Goal: Check status: Check status

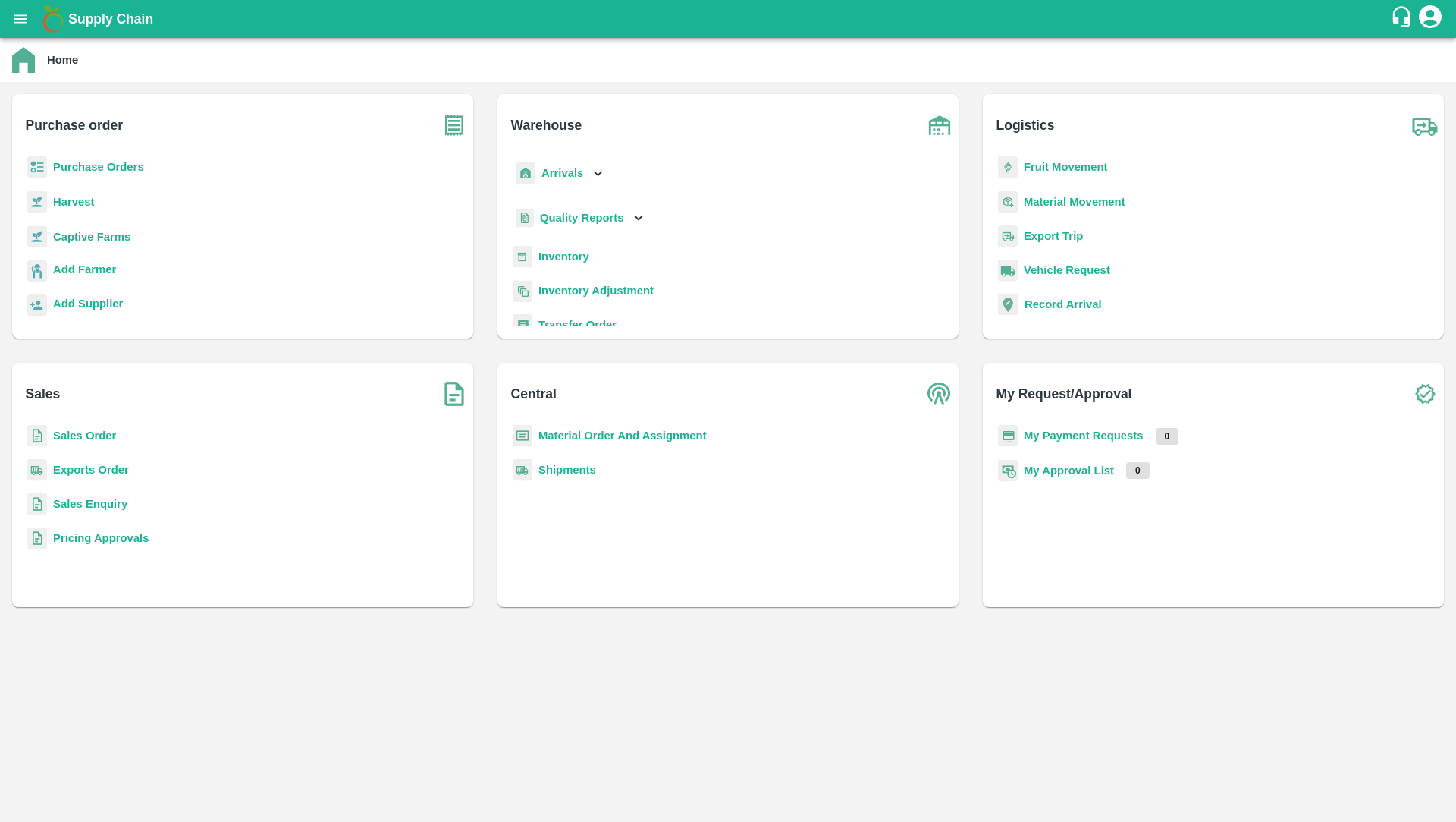
click at [91, 434] on b "Sales Order" at bounding box center [84, 436] width 63 height 12
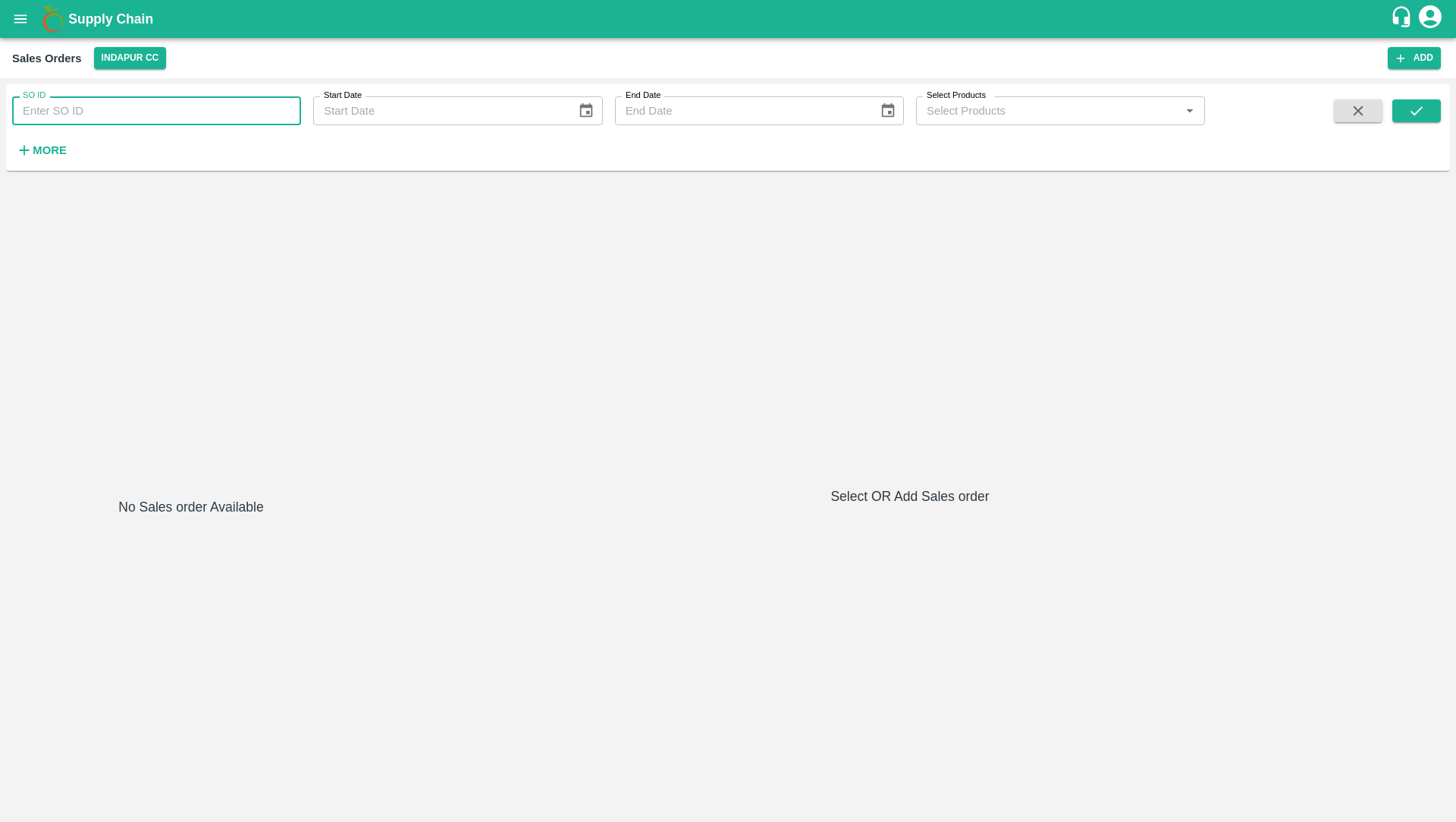
click at [135, 107] on input "SO ID" at bounding box center [156, 111] width 289 height 29
type input "602754"
click at [1412, 119] on button "submit" at bounding box center [1416, 111] width 48 height 23
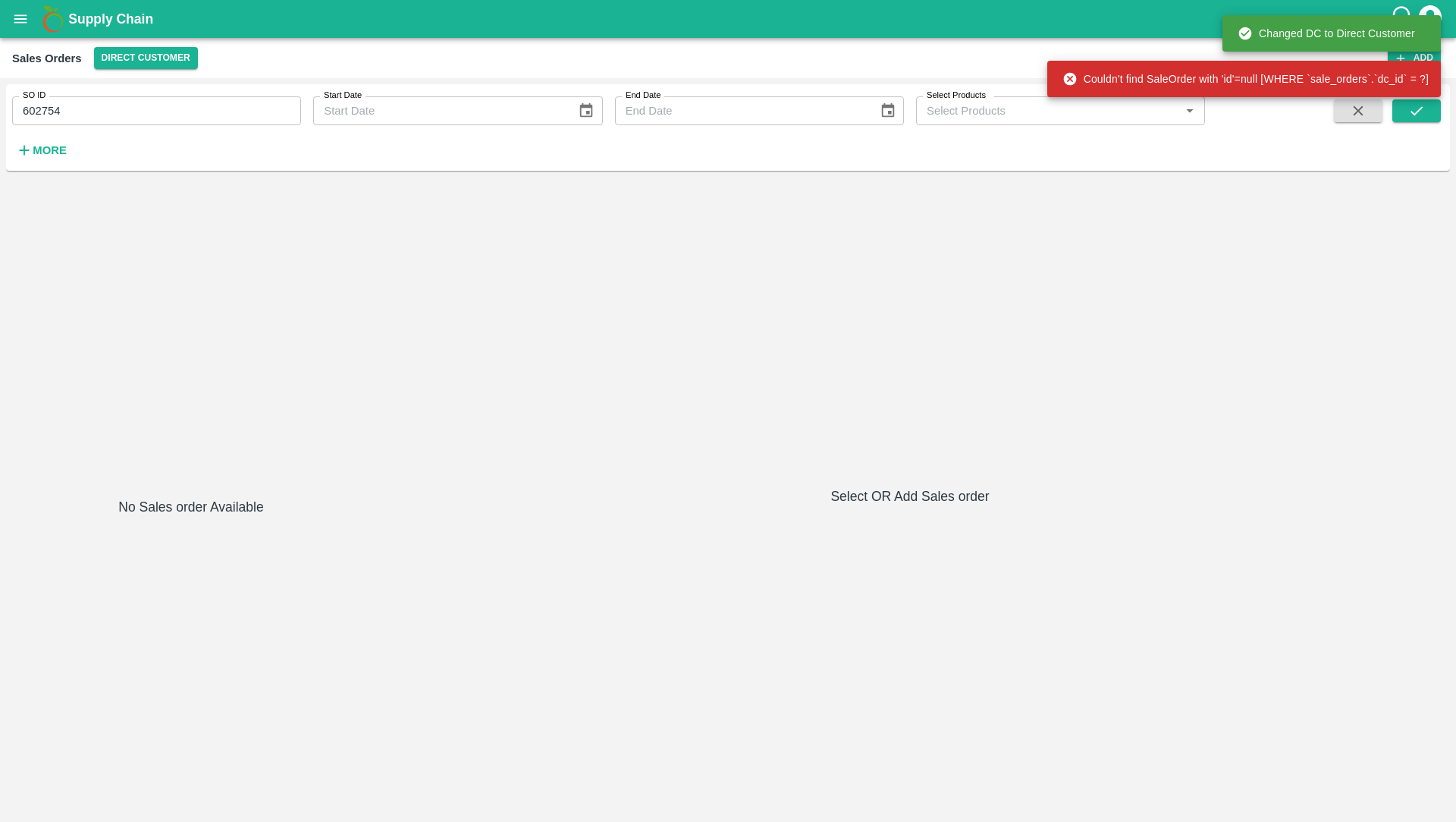
click at [148, 102] on input "602754" at bounding box center [156, 111] width 289 height 29
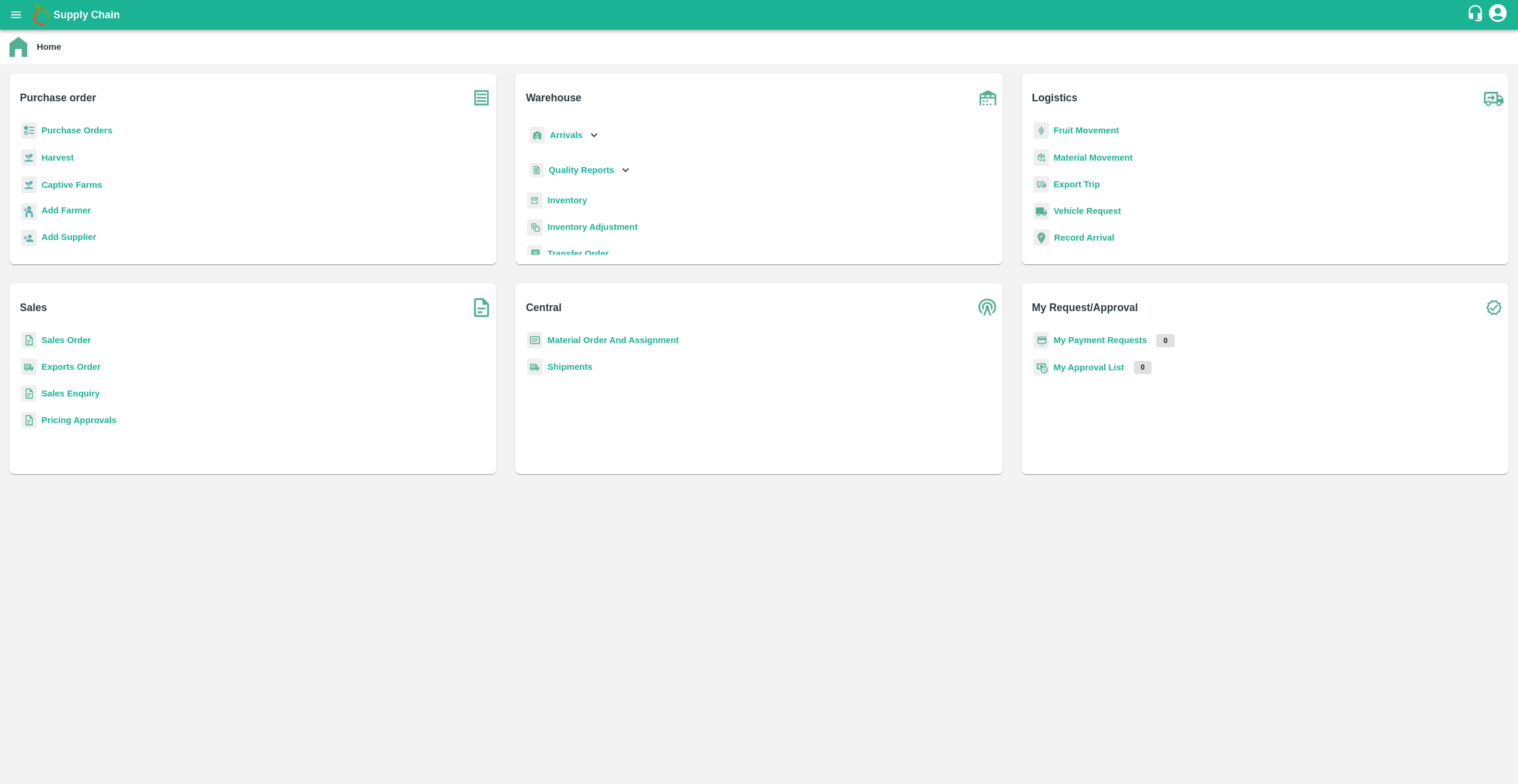
click at [79, 339] on b "Sales Order" at bounding box center [66, 340] width 49 height 9
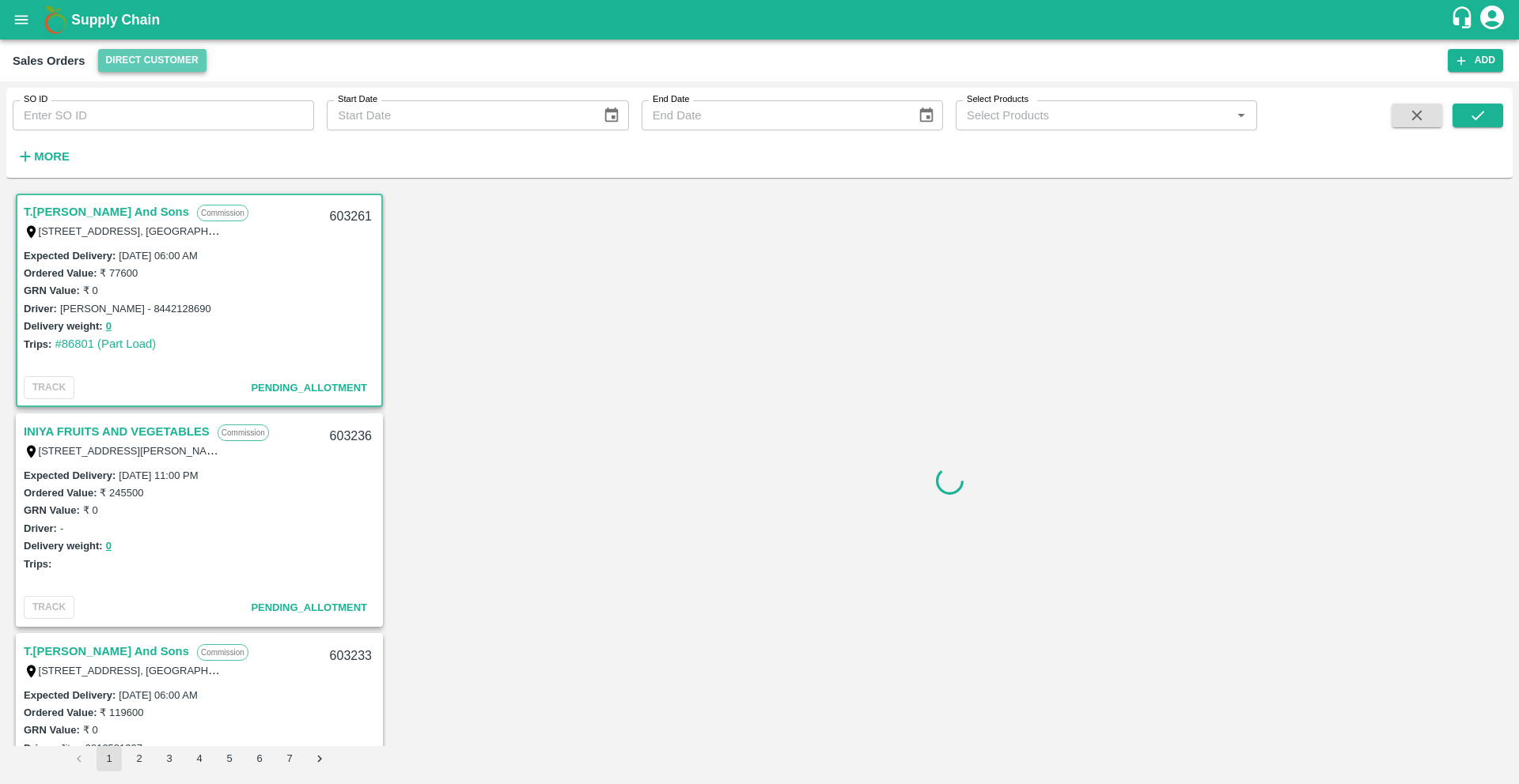
click at [149, 71] on button "Direct Customer" at bounding box center [153, 60] width 108 height 23
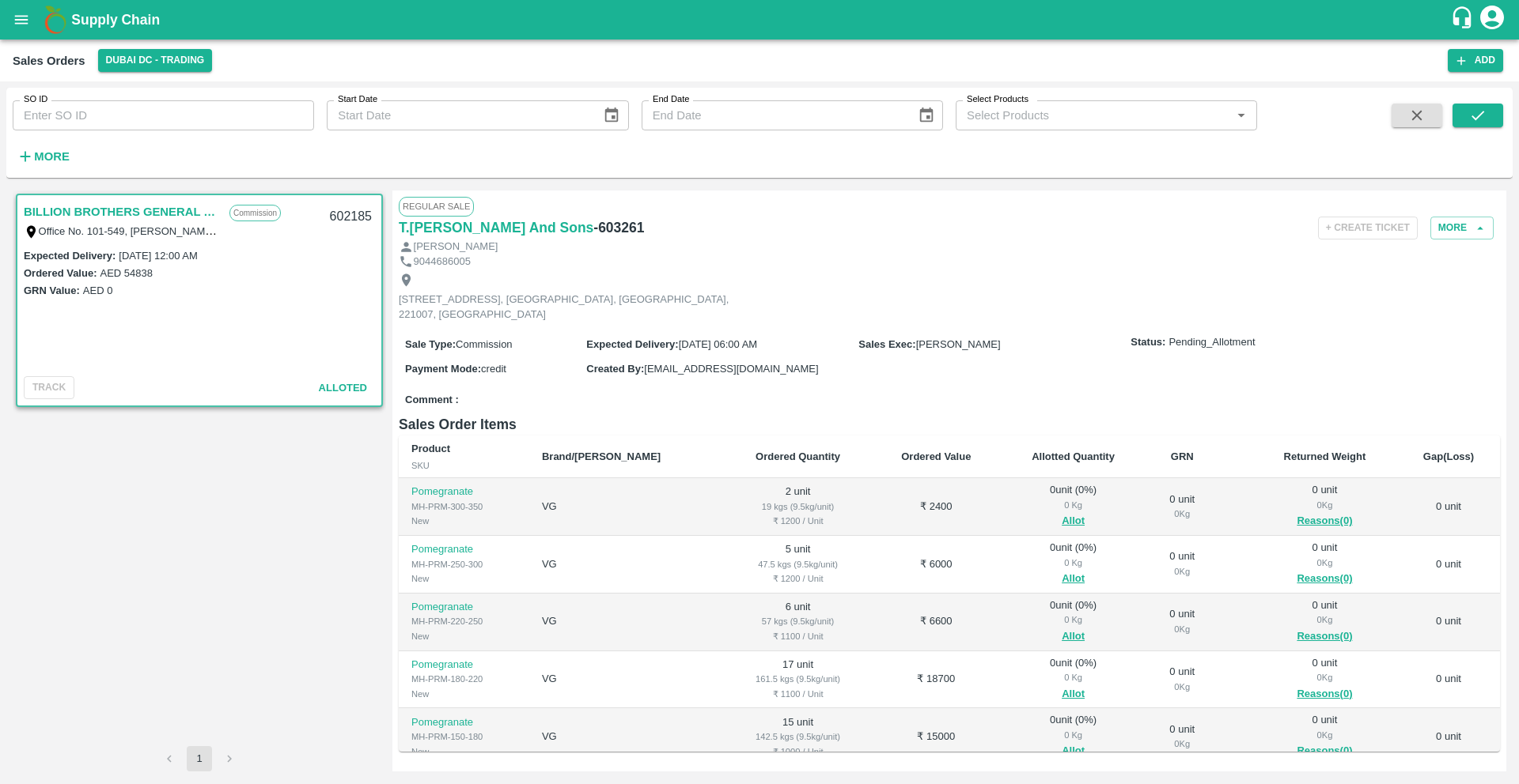
click at [149, 212] on link "BILLION BROTHERS GENERAL TRADING L.L.C" at bounding box center [122, 211] width 198 height 20
click at [137, 208] on link "BILLION BROTHERS GENERAL TRADING L.L.C" at bounding box center [122, 211] width 198 height 20
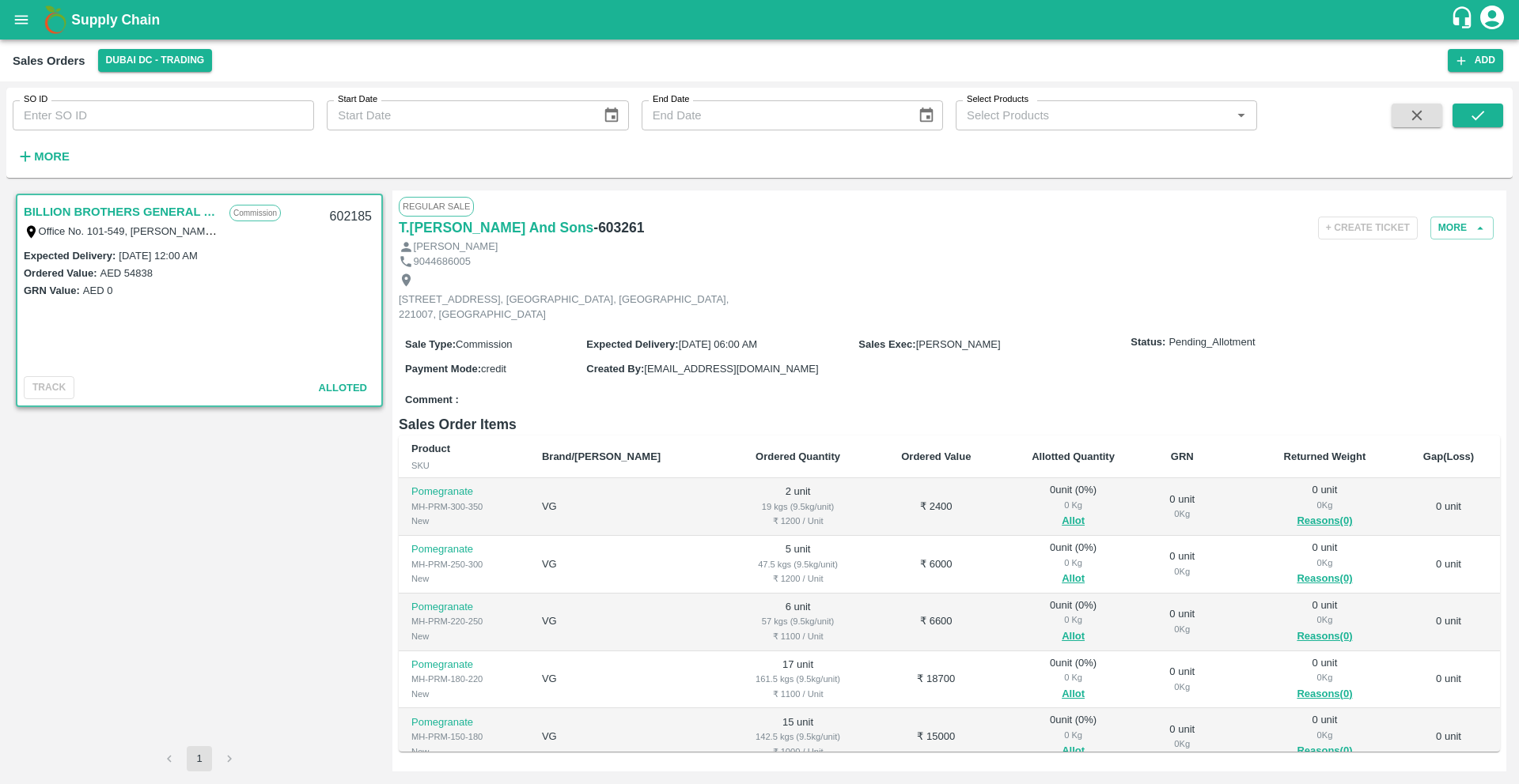
click at [273, 247] on div "Expected Delivery : 15 Aug 2025, 12:00 AM" at bounding box center [200, 255] width 351 height 18
click at [149, 223] on div "Office No. 101-549, [PERSON_NAME] [PERSON_NAME], , [PERSON_NAME] Real Estate LL…" at bounding box center [122, 231] width 198 height 18
click at [147, 221] on link "BILLION BROTHERS GENERAL TRADING L.L.C" at bounding box center [122, 211] width 198 height 20
click at [147, 216] on link "BILLION BROTHERS GENERAL TRADING L.L.C" at bounding box center [122, 211] width 198 height 20
click at [343, 223] on div "602185" at bounding box center [350, 217] width 61 height 37
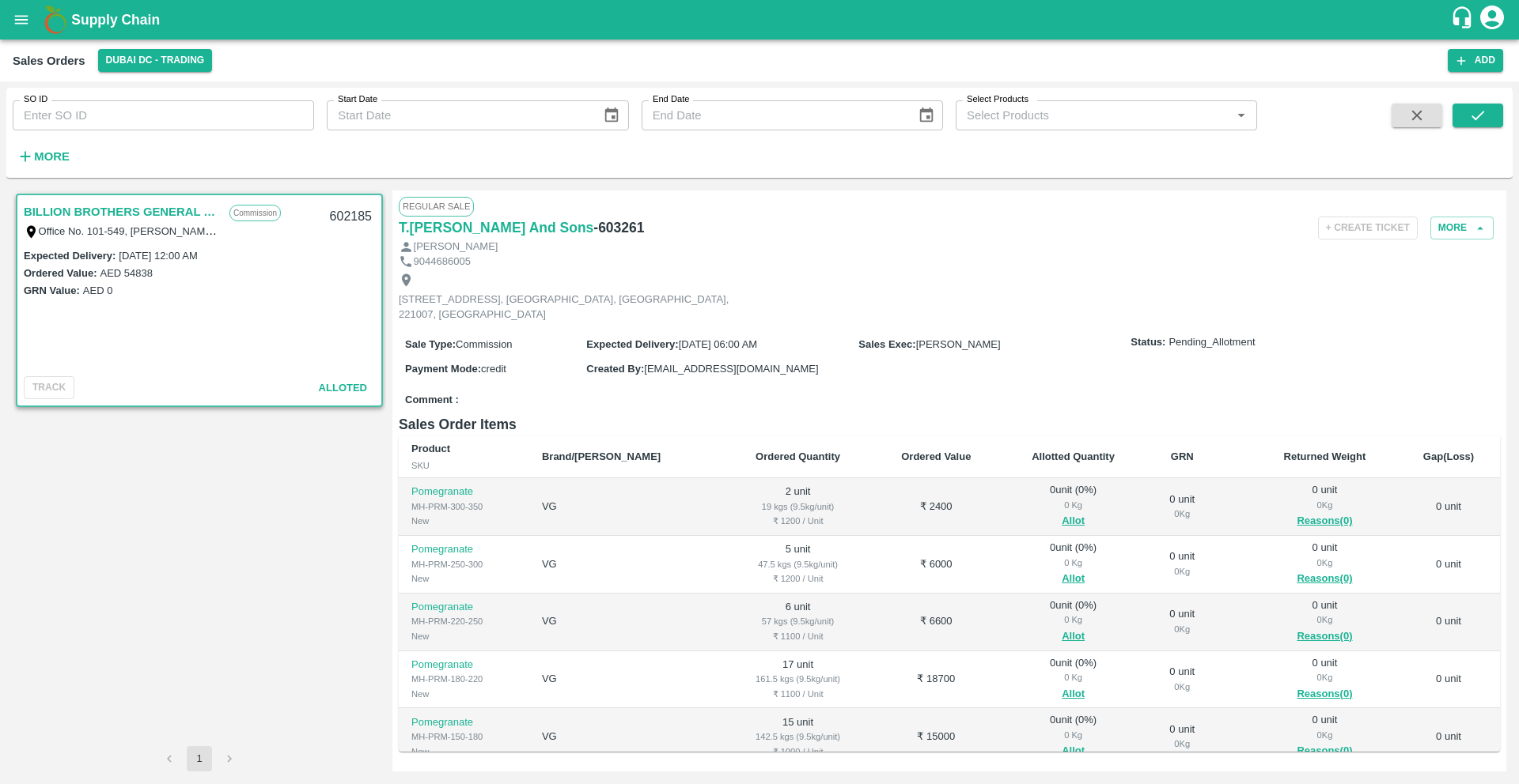
click at [343, 223] on div "602185" at bounding box center [350, 217] width 61 height 37
copy div "602185"
click at [272, 112] on input "SO ID" at bounding box center [163, 115] width 302 height 30
paste input "602185"
type input "602185"
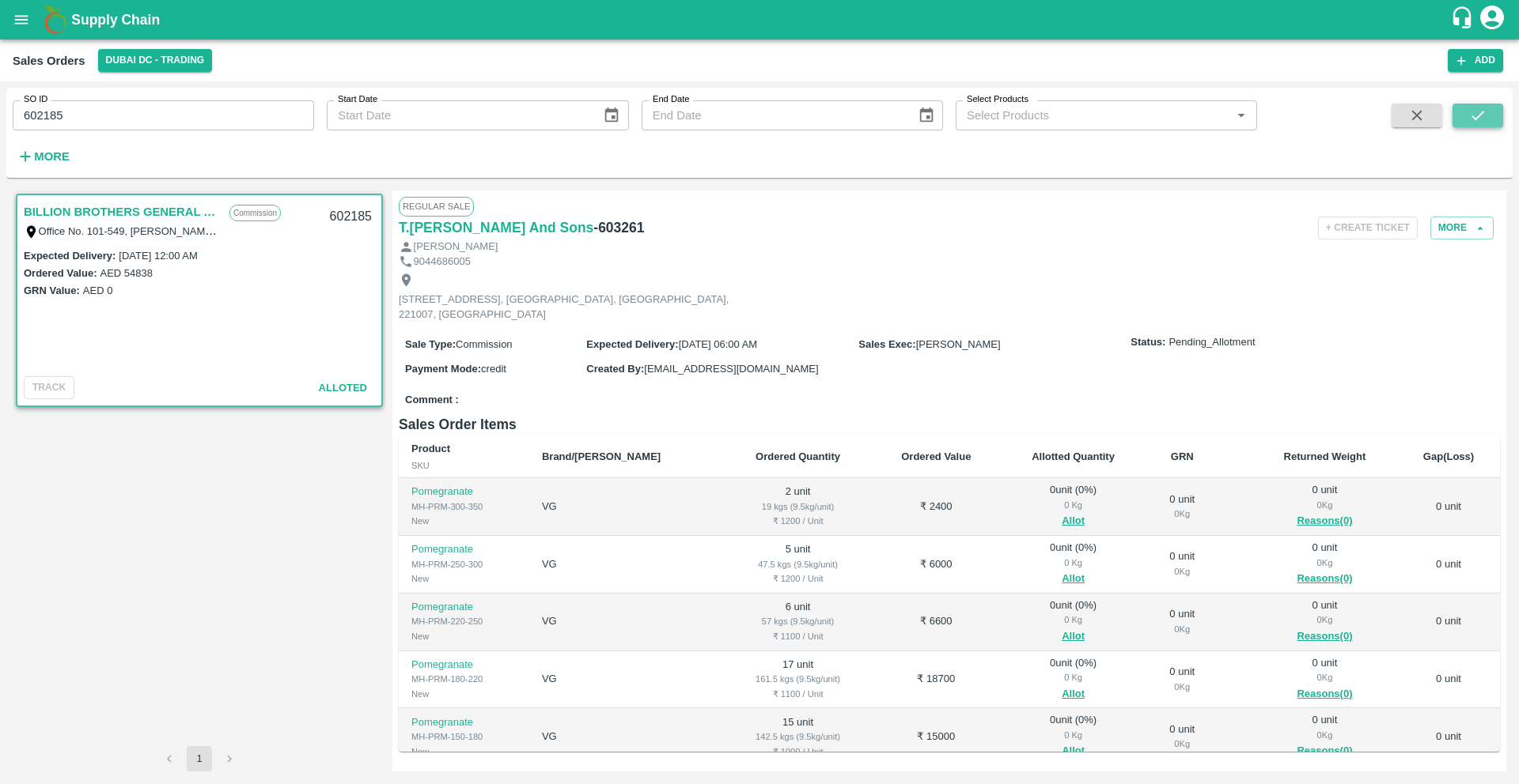
click at [1467, 116] on button "submit" at bounding box center [1477, 115] width 51 height 24
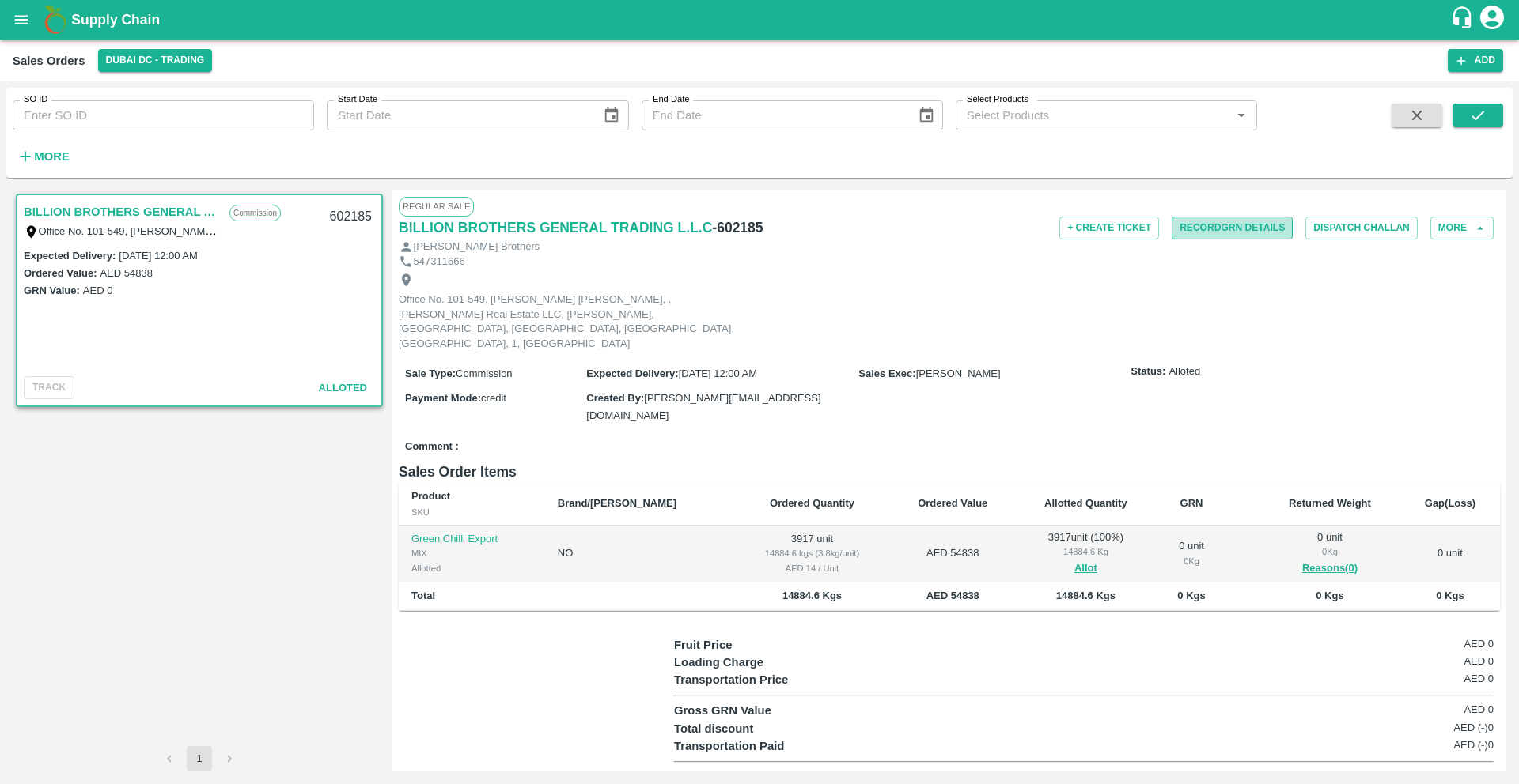
click at [1188, 221] on button "Record GRN Details" at bounding box center [1232, 228] width 121 height 23
